Goal: Find specific fact

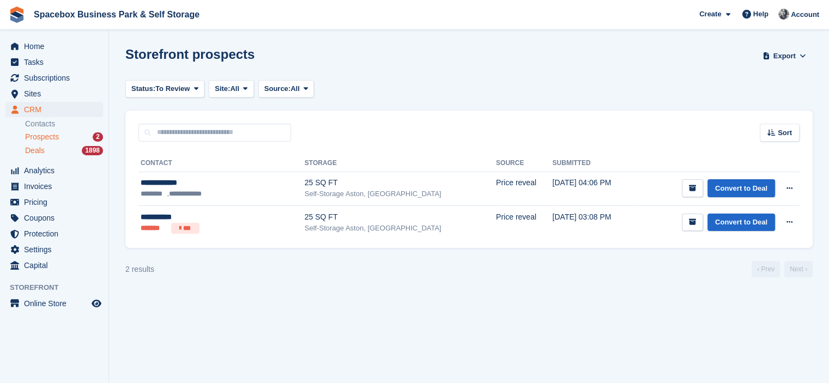
click at [52, 150] on div "Deals 1898" at bounding box center [64, 150] width 78 height 10
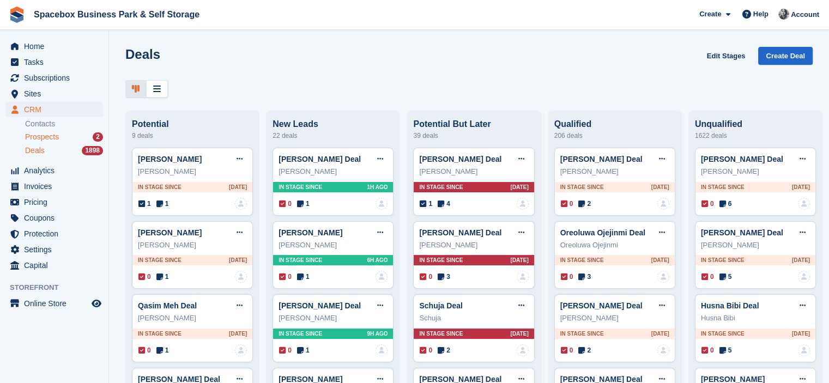
click at [49, 141] on span "Prospects" at bounding box center [42, 137] width 34 height 10
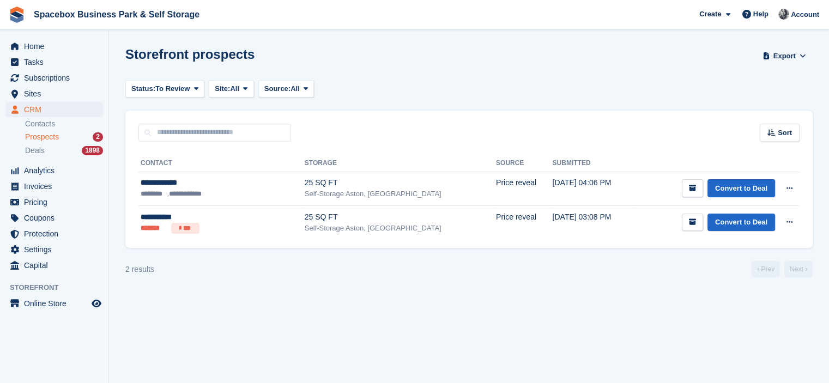
click at [242, 257] on section "Storefront prospects Export Export Prospects Export a CSV of all Prospects whic…" at bounding box center [469, 191] width 720 height 383
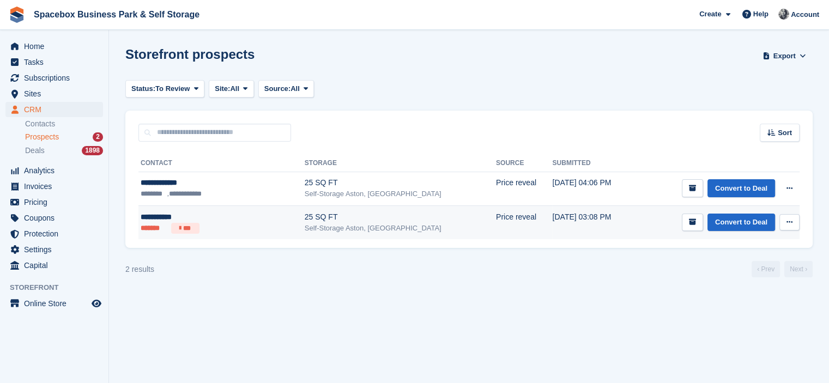
click at [187, 217] on div "**********" at bounding box center [199, 216] width 117 height 11
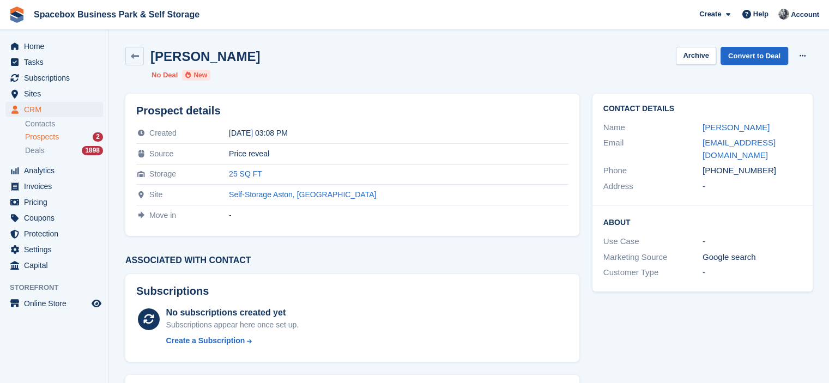
drag, startPoint x: 715, startPoint y: 159, endPoint x: 779, endPoint y: 157, distance: 63.8
click at [779, 165] on div "[PHONE_NUMBER]" at bounding box center [751, 171] width 99 height 13
copy div "7446472225"
click at [196, 34] on section "[PERSON_NAME] Archive Convert to Deal Delete prospect No Deal New Prospect deta…" at bounding box center [469, 289] width 720 height 579
